Goal: Task Accomplishment & Management: Complete application form

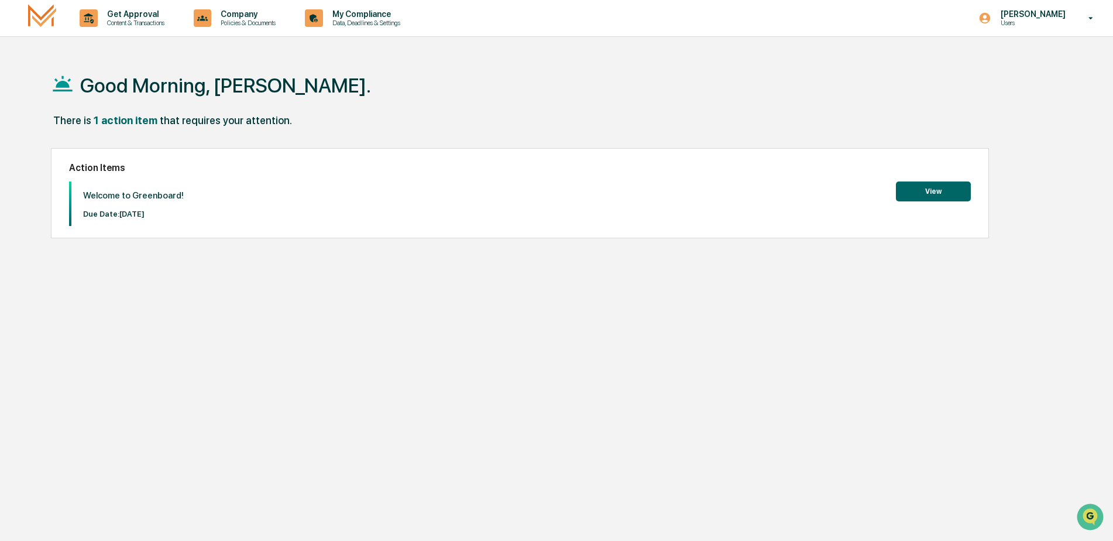
click at [930, 191] on button "View" at bounding box center [933, 191] width 75 height 20
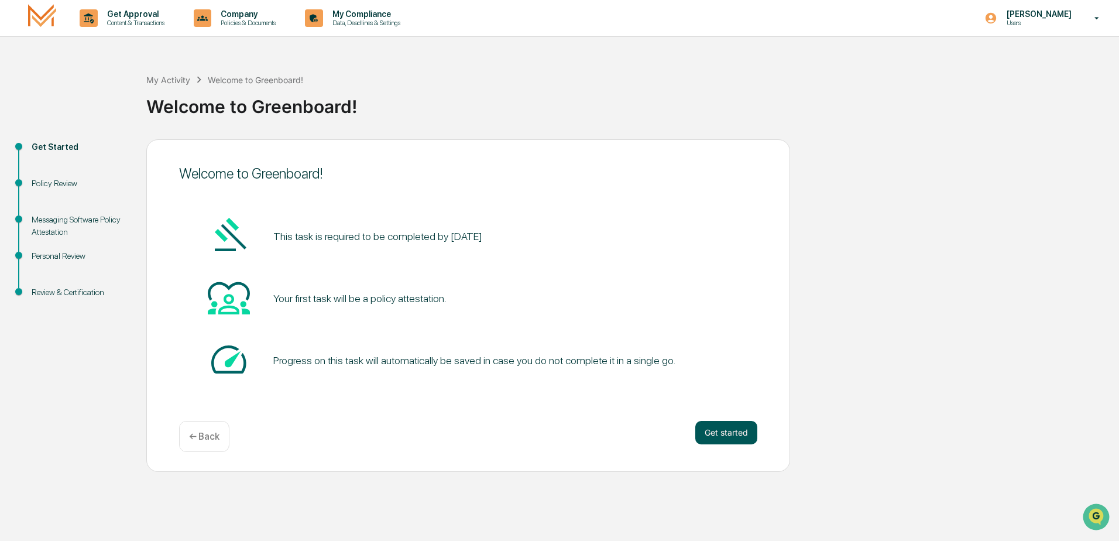
click at [709, 424] on button "Get started" at bounding box center [726, 432] width 62 height 23
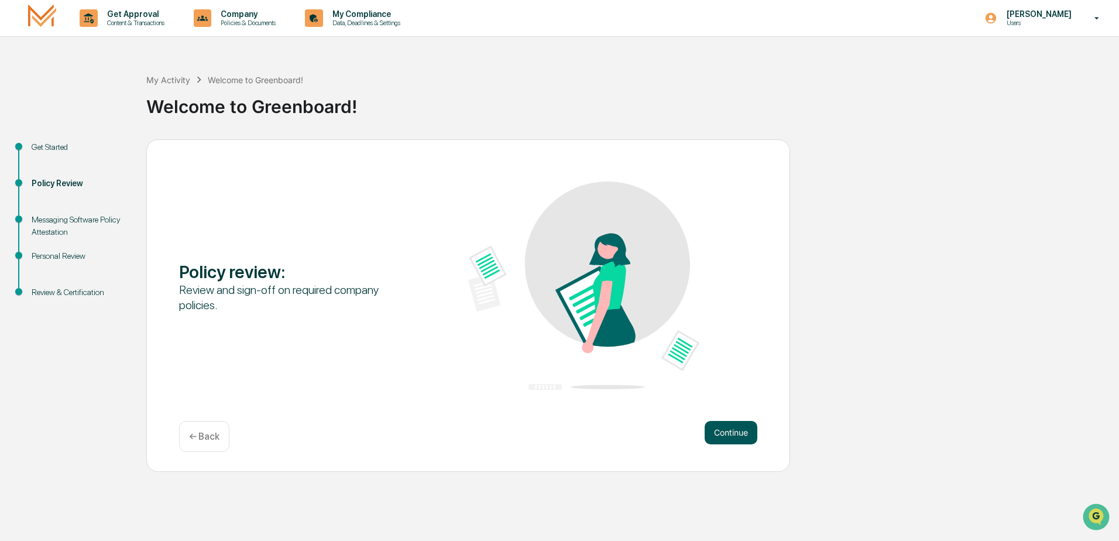
click at [738, 427] on button "Continue" at bounding box center [731, 432] width 53 height 23
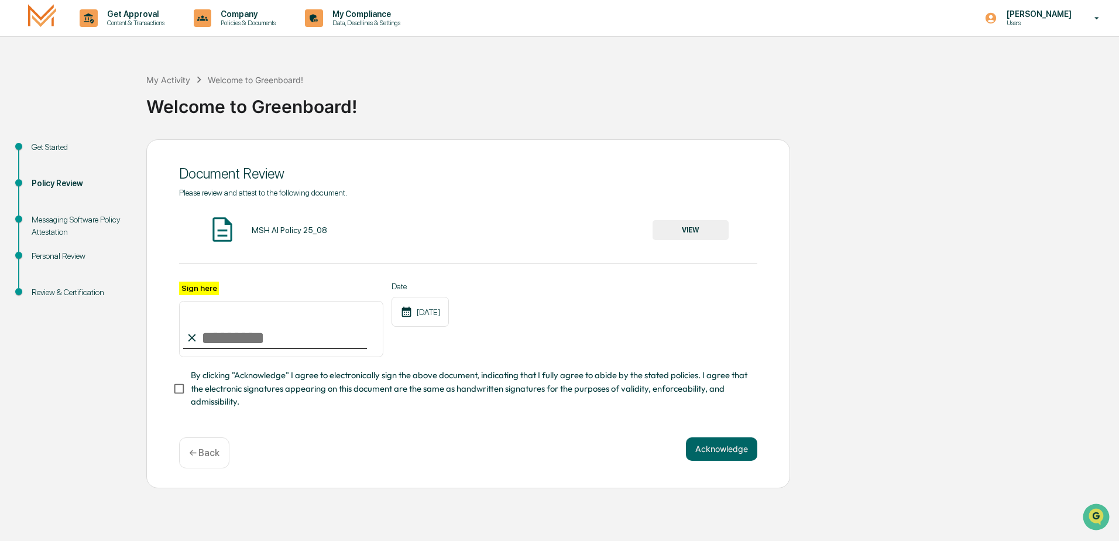
click at [283, 351] on input "Sign here" at bounding box center [281, 329] width 204 height 56
click at [687, 223] on button "VIEW" at bounding box center [691, 230] width 76 height 20
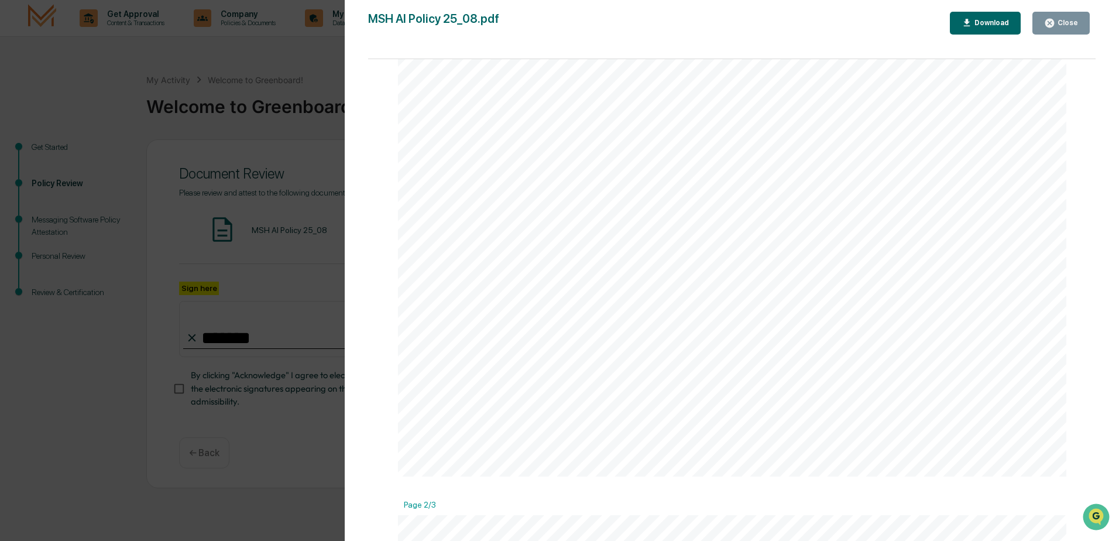
scroll to position [410, 0]
click at [1060, 23] on div "Close" at bounding box center [1066, 23] width 23 height 8
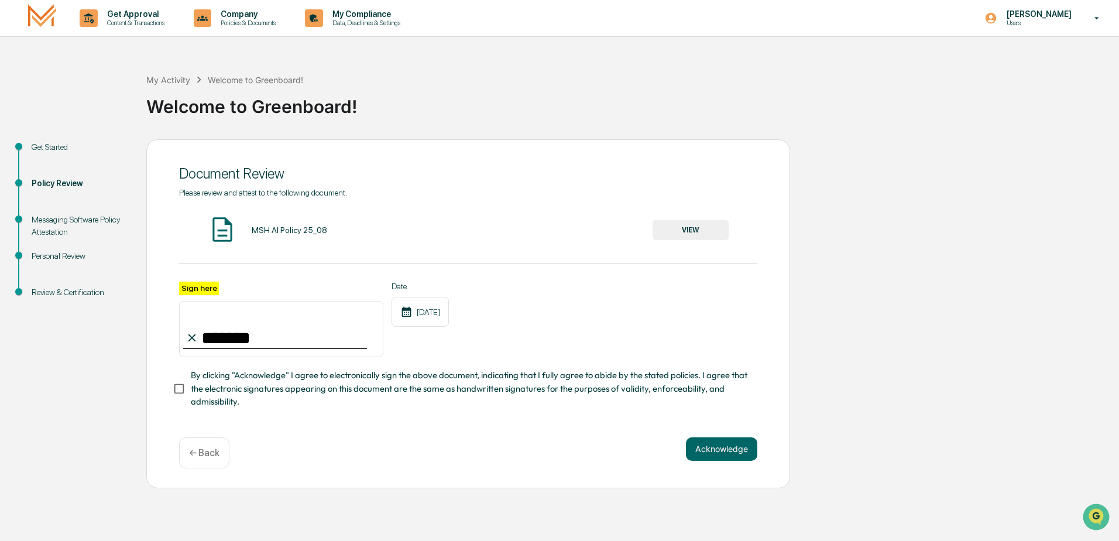
click at [296, 339] on input "*******" at bounding box center [281, 329] width 204 height 56
type input "**********"
click at [711, 460] on button "Acknowledge" at bounding box center [721, 448] width 71 height 23
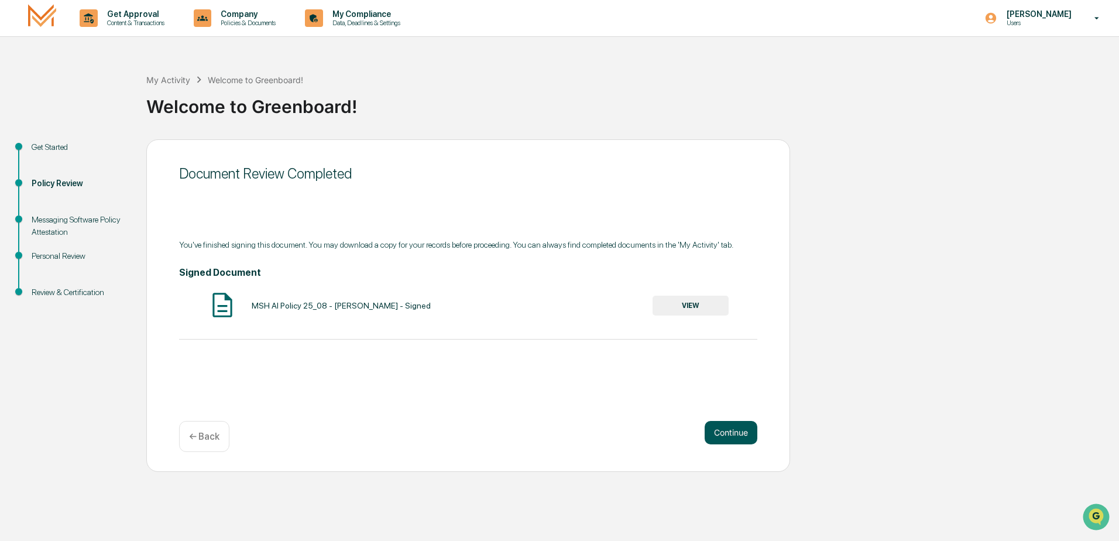
click at [724, 433] on button "Continue" at bounding box center [731, 432] width 53 height 23
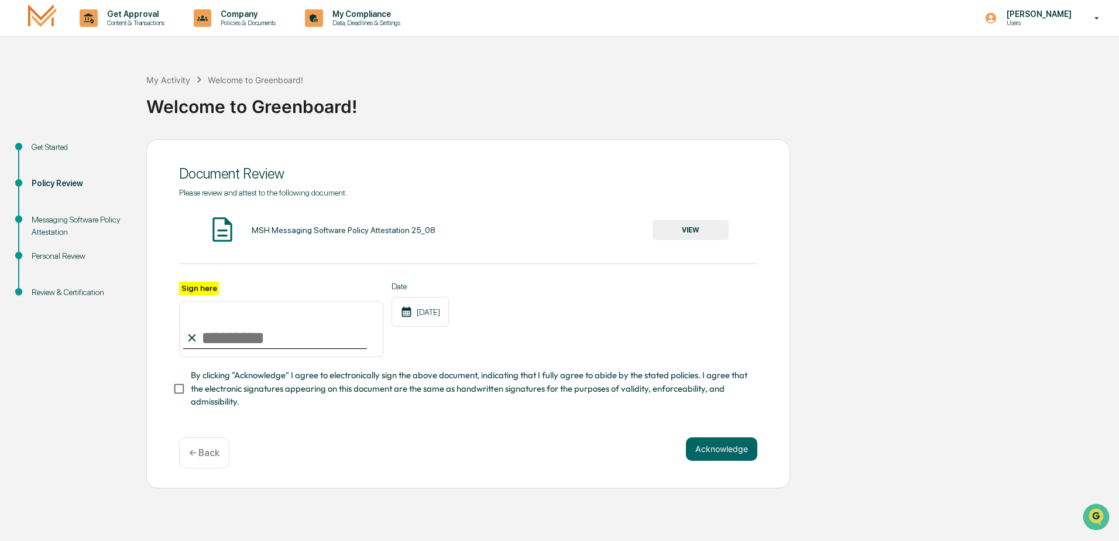
click at [702, 231] on button "VIEW" at bounding box center [691, 230] width 76 height 20
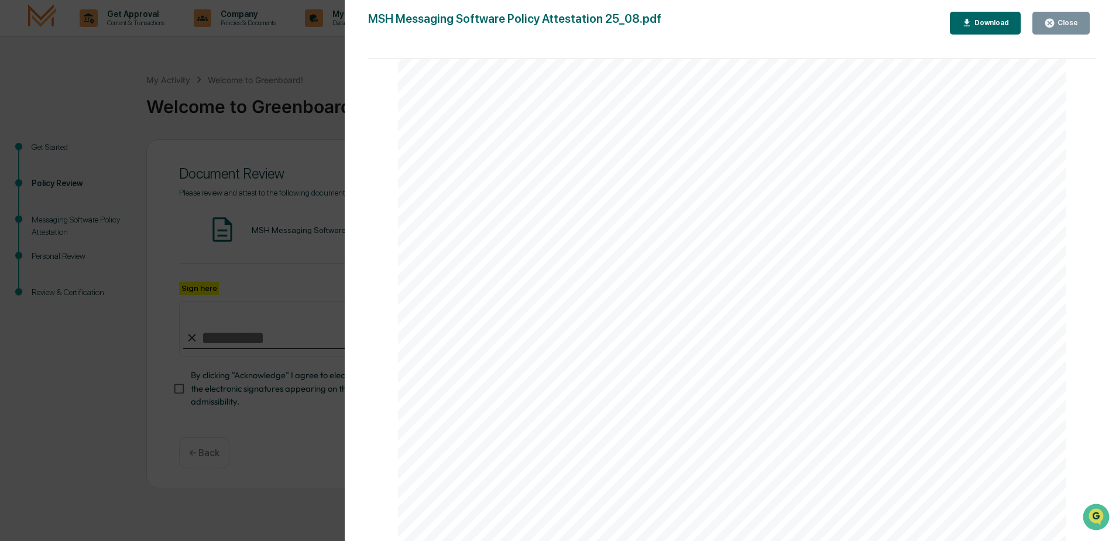
scroll to position [2218, 0]
click at [1074, 26] on div "Close" at bounding box center [1066, 23] width 23 height 8
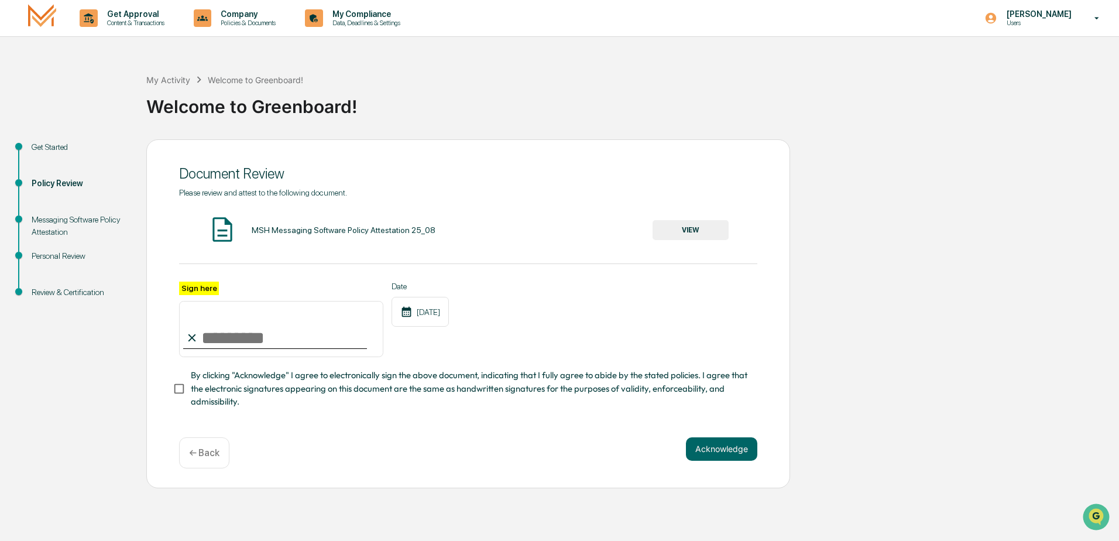
click at [259, 348] on input "Sign here" at bounding box center [281, 329] width 204 height 56
type input "**********"
click at [714, 447] on button "Acknowledge" at bounding box center [721, 448] width 71 height 23
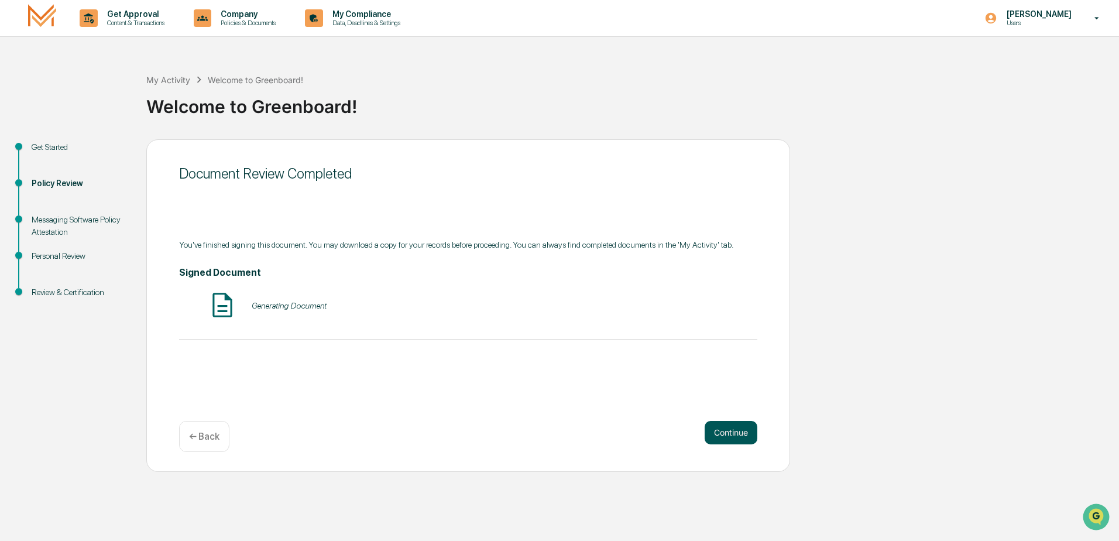
click at [750, 432] on button "Continue" at bounding box center [731, 432] width 53 height 23
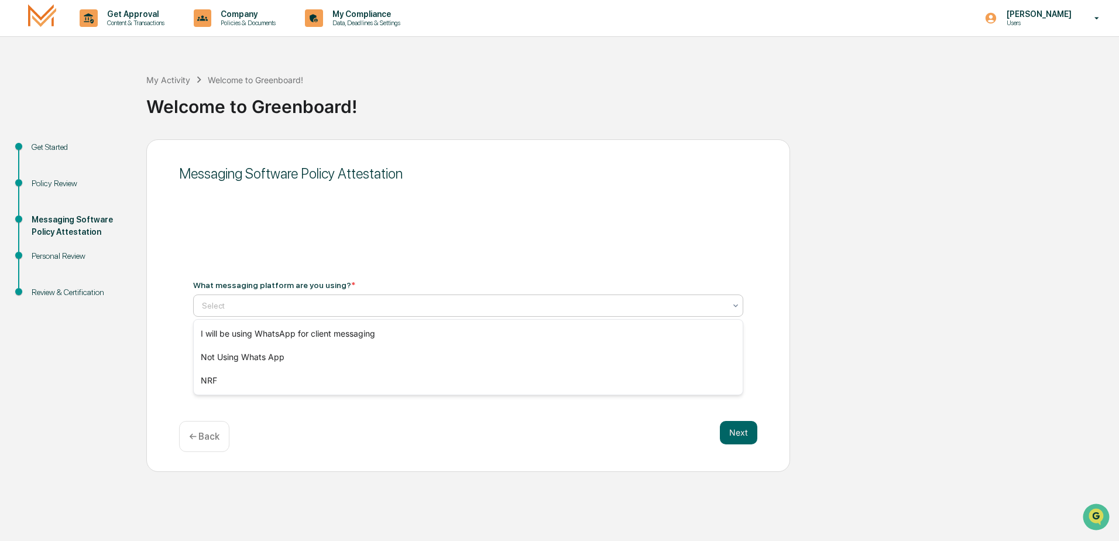
click at [282, 309] on div at bounding box center [463, 306] width 523 height 12
click at [314, 360] on div "Not Using Whats App" at bounding box center [468, 356] width 549 height 23
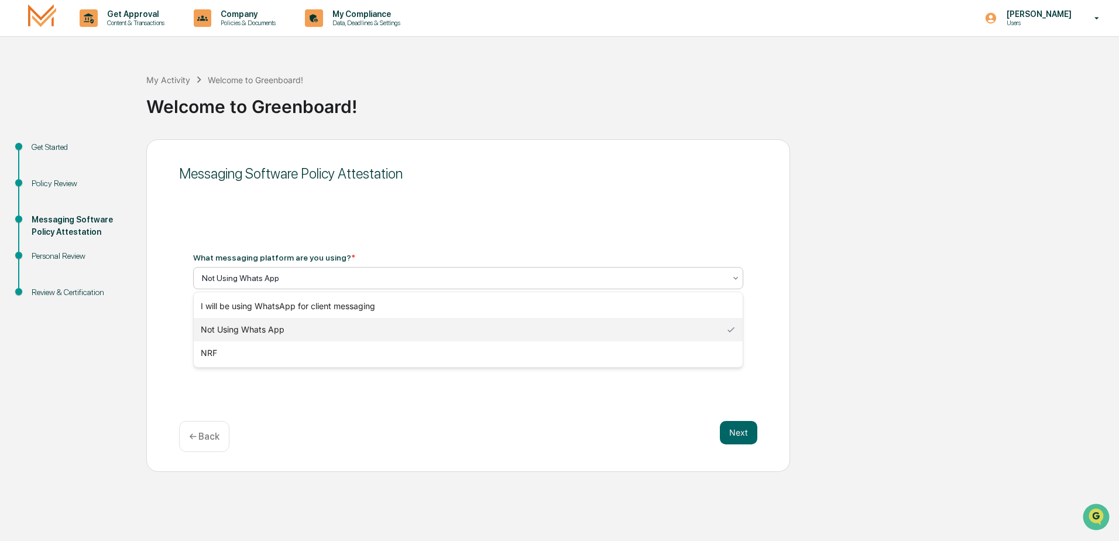
click at [291, 277] on div at bounding box center [463, 278] width 523 height 12
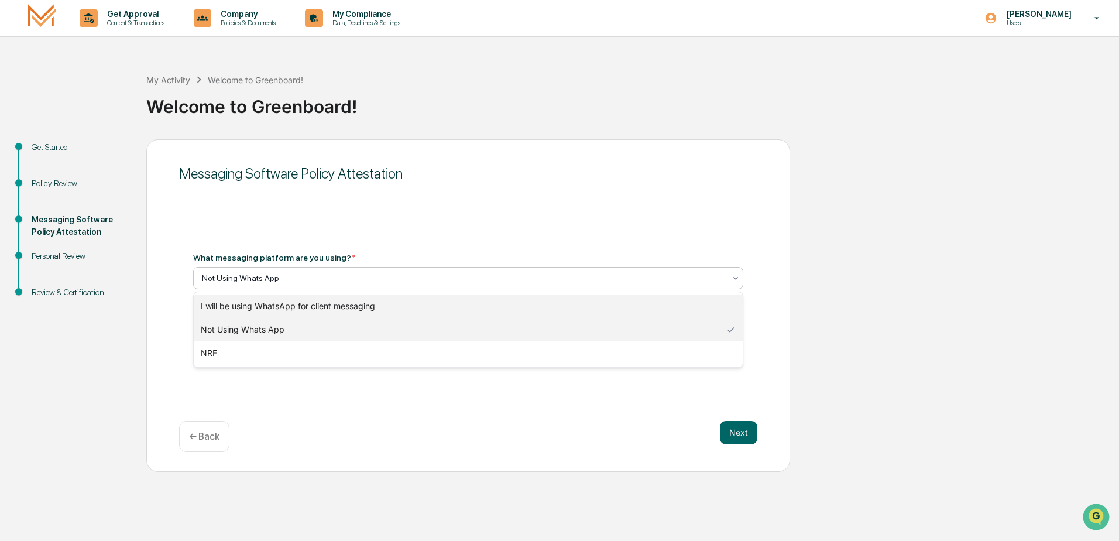
click at [290, 304] on div "I will be using WhatsApp for client messaging" at bounding box center [468, 305] width 549 height 23
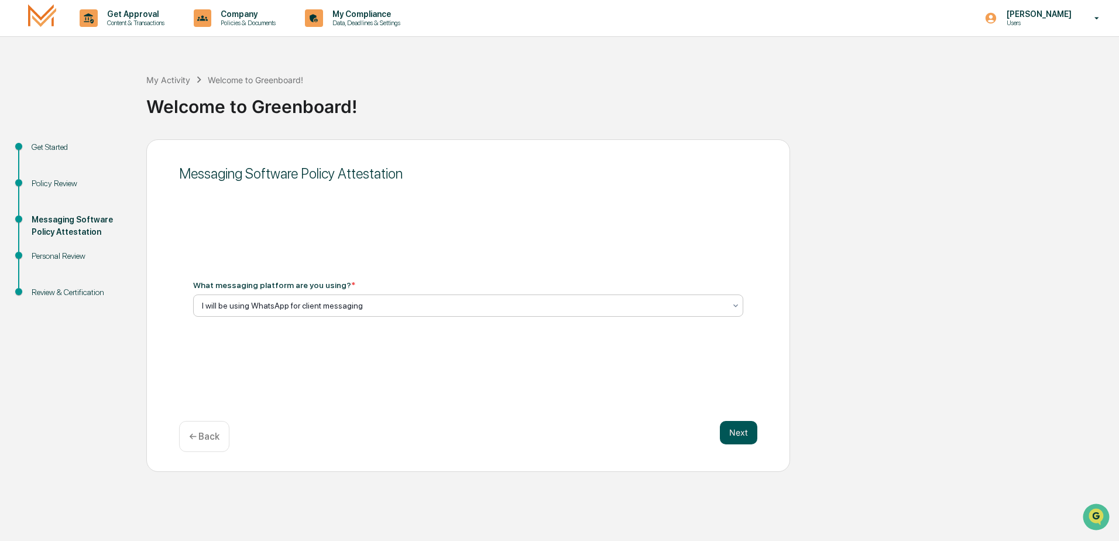
click at [735, 435] on button "Next" at bounding box center [738, 432] width 37 height 23
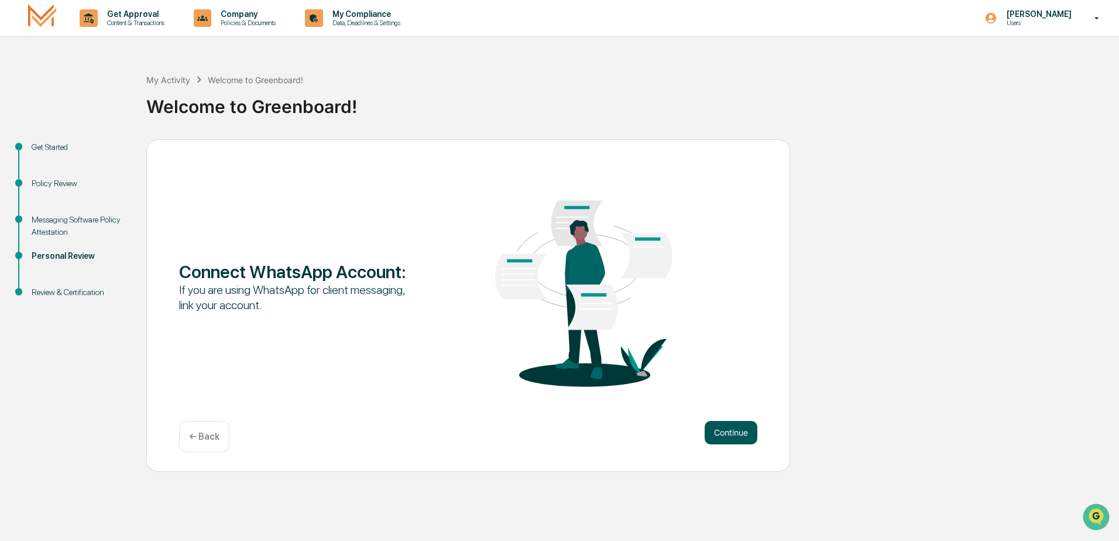
click at [711, 431] on button "Continue" at bounding box center [731, 432] width 53 height 23
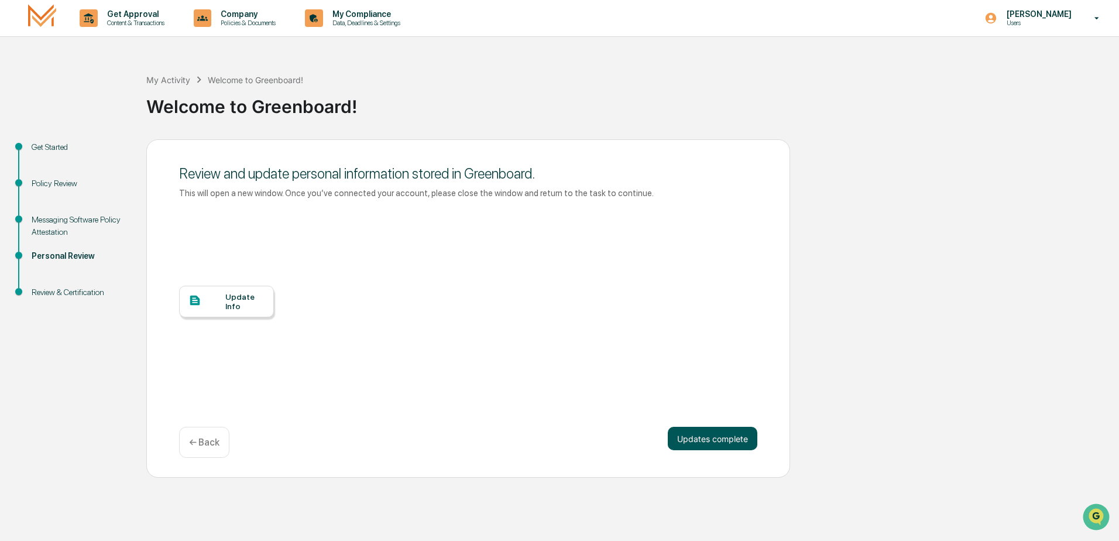
click at [679, 439] on button "Updates complete" at bounding box center [713, 438] width 90 height 23
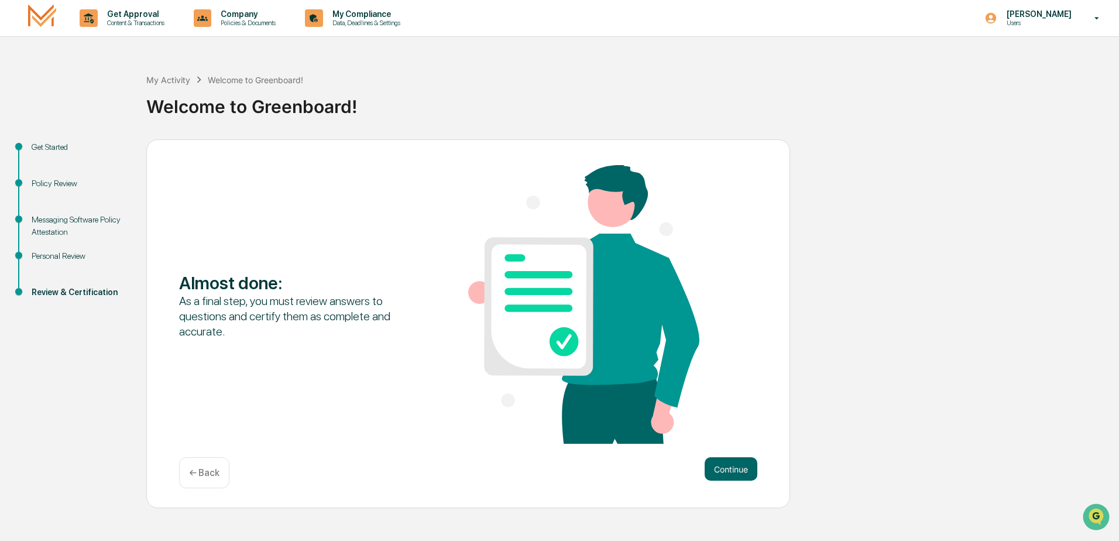
click at [74, 255] on div "Personal Review" at bounding box center [80, 256] width 96 height 12
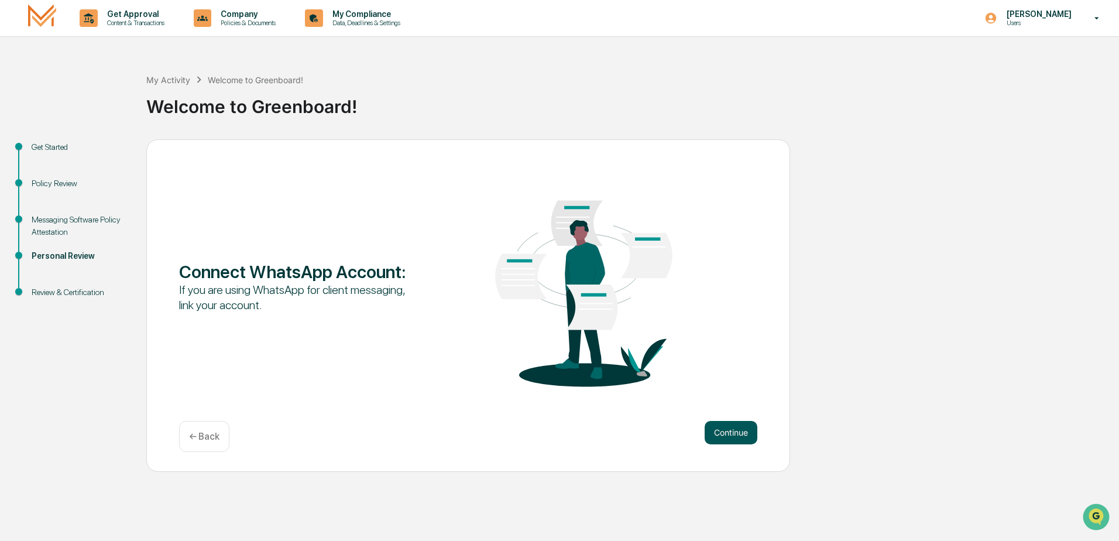
click at [717, 425] on button "Continue" at bounding box center [731, 432] width 53 height 23
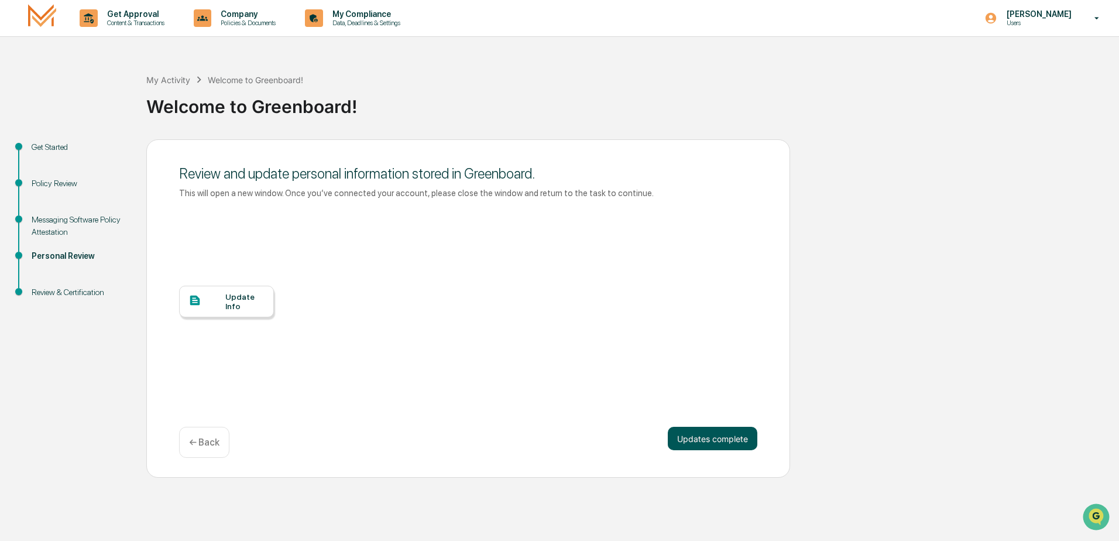
click at [742, 443] on button "Updates complete" at bounding box center [713, 438] width 90 height 23
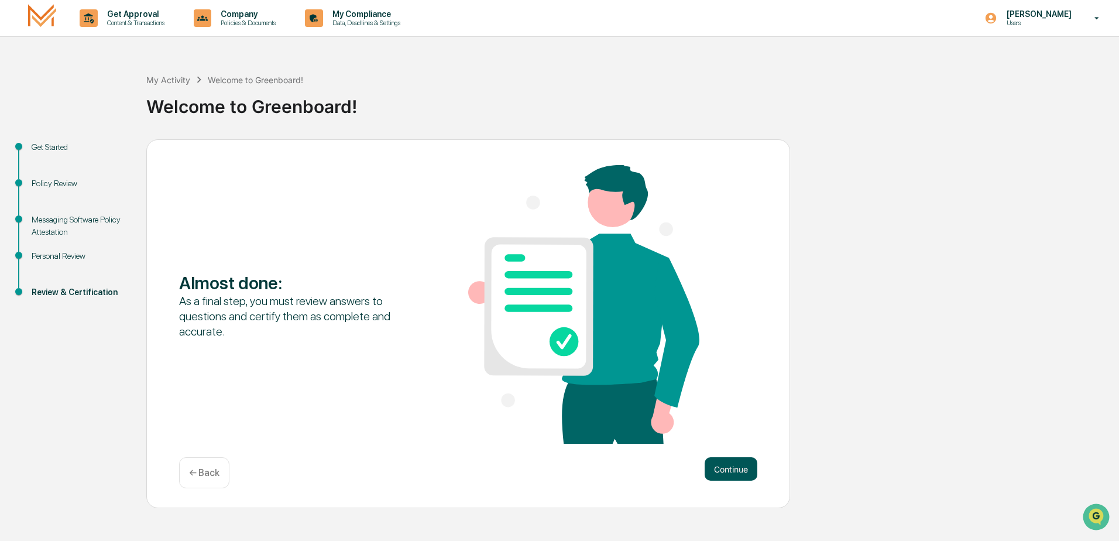
click at [733, 465] on button "Continue" at bounding box center [731, 468] width 53 height 23
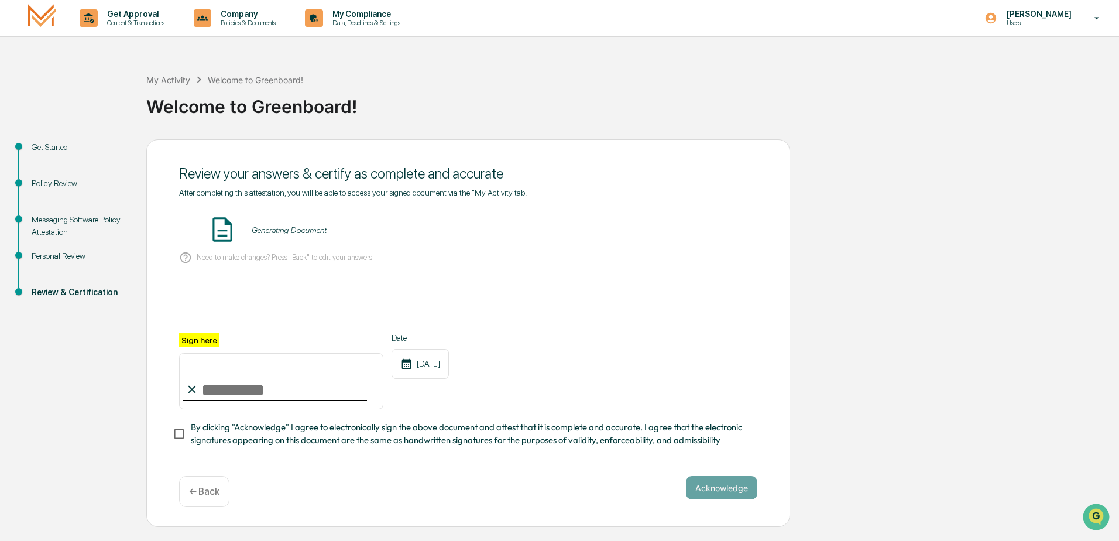
drag, startPoint x: 243, startPoint y: 382, endPoint x: 252, endPoint y: 383, distance: 9.4
click at [244, 382] on input "Sign here" at bounding box center [281, 381] width 204 height 56
click at [720, 233] on button "VIEW" at bounding box center [691, 230] width 76 height 20
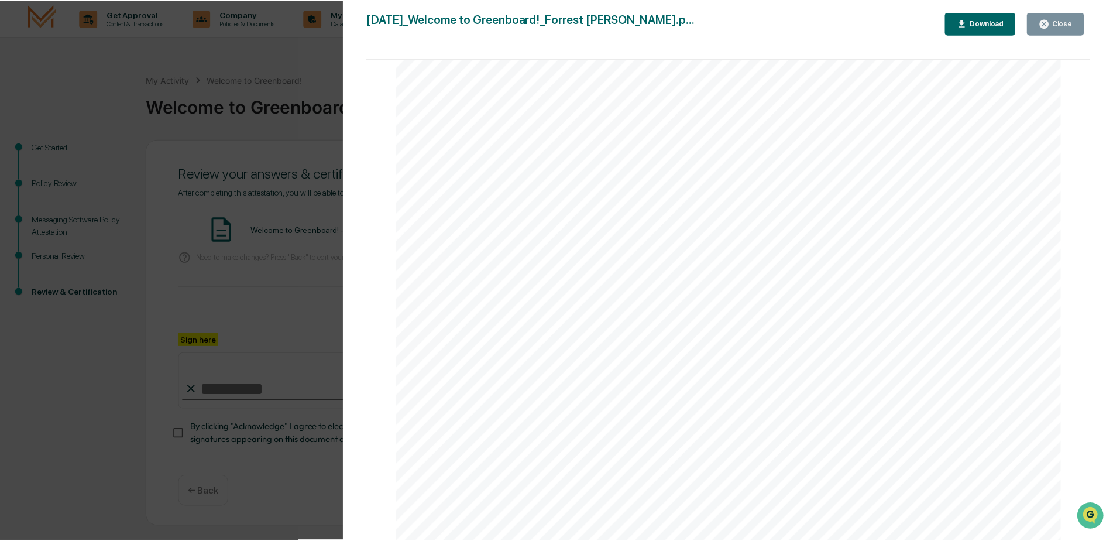
scroll to position [1476, 0]
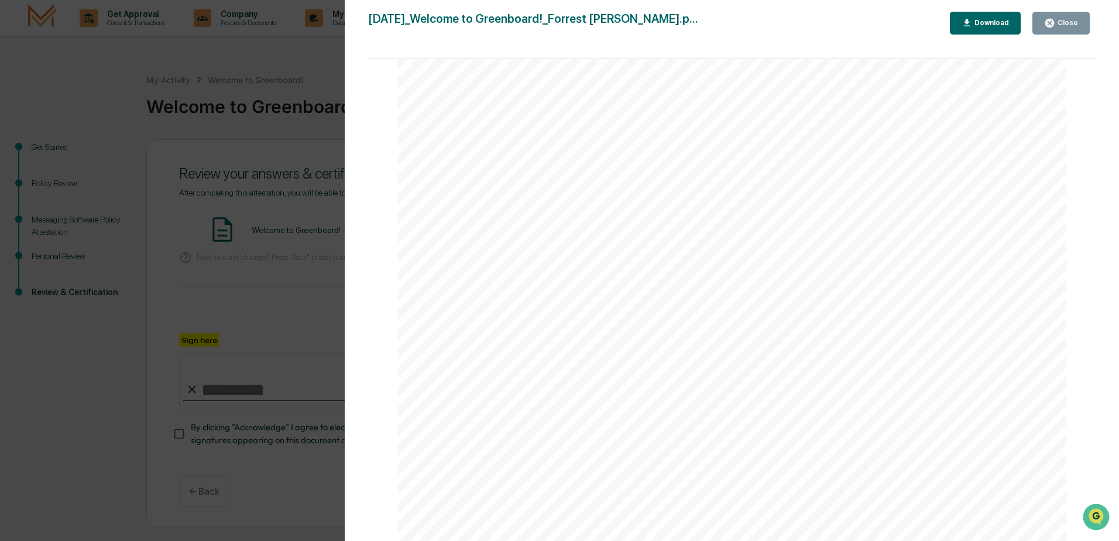
click at [1070, 26] on div "Close" at bounding box center [1066, 23] width 23 height 8
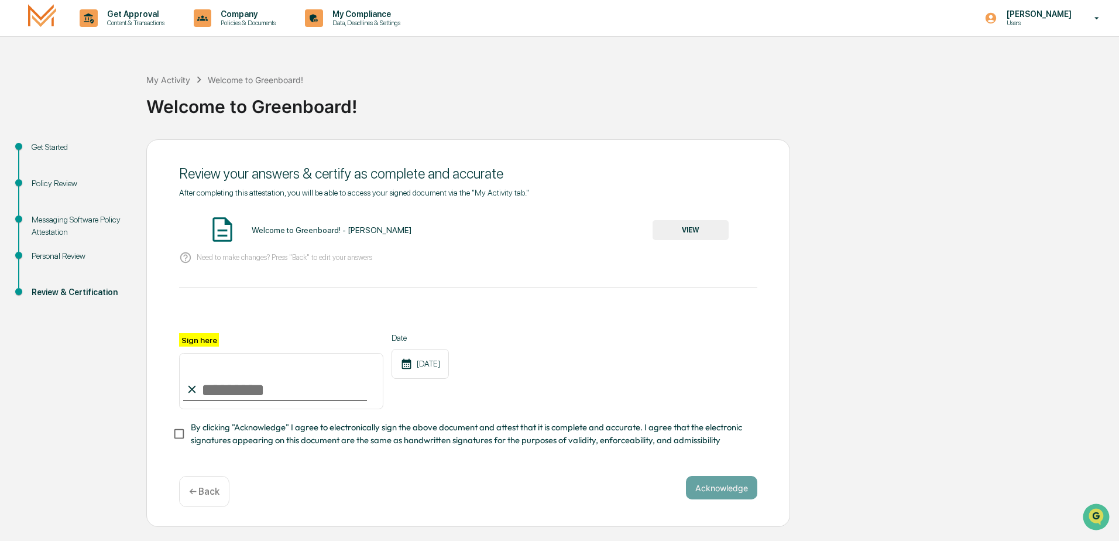
drag, startPoint x: 298, startPoint y: 402, endPoint x: 309, endPoint y: 403, distance: 11.3
click at [298, 400] on input "Sign here" at bounding box center [281, 381] width 204 height 56
type input "**********"
click at [726, 488] on button "Acknowledge" at bounding box center [721, 487] width 71 height 23
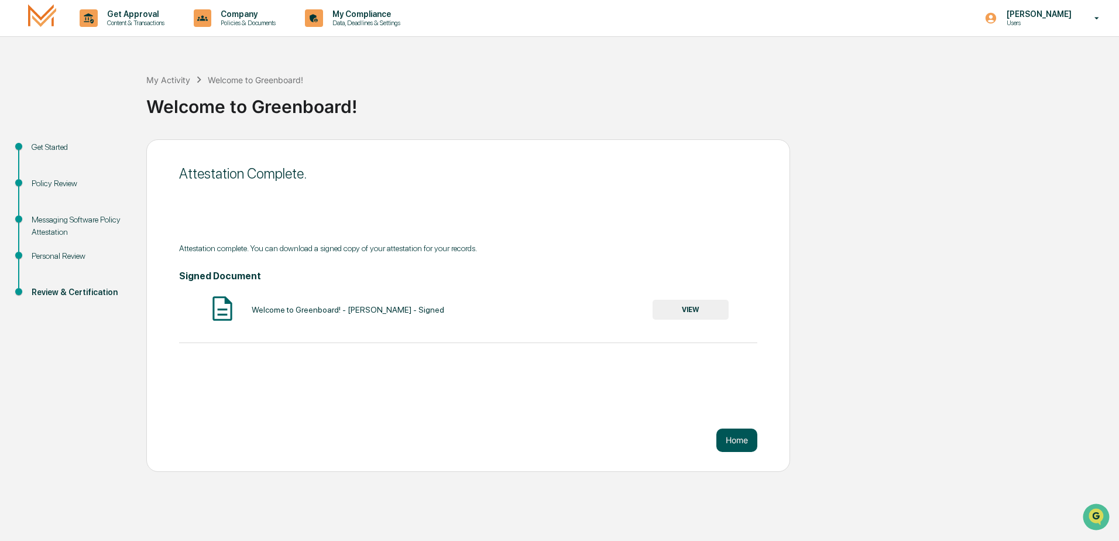
click at [746, 440] on button "Home" at bounding box center [737, 440] width 41 height 23
